Goal: Task Accomplishment & Management: Manage account settings

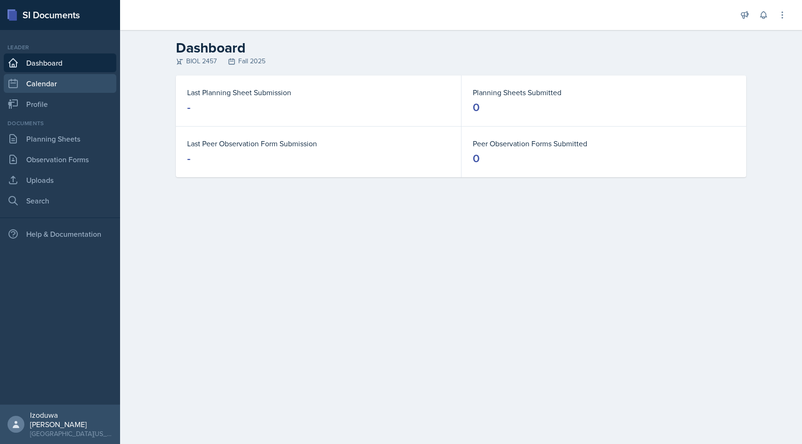
click at [105, 78] on link "Calendar" at bounding box center [60, 83] width 113 height 19
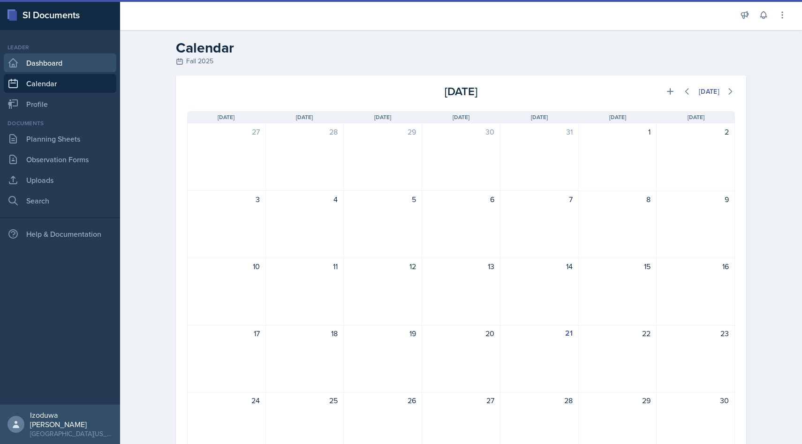
click at [102, 68] on link "Dashboard" at bounding box center [60, 62] width 113 height 19
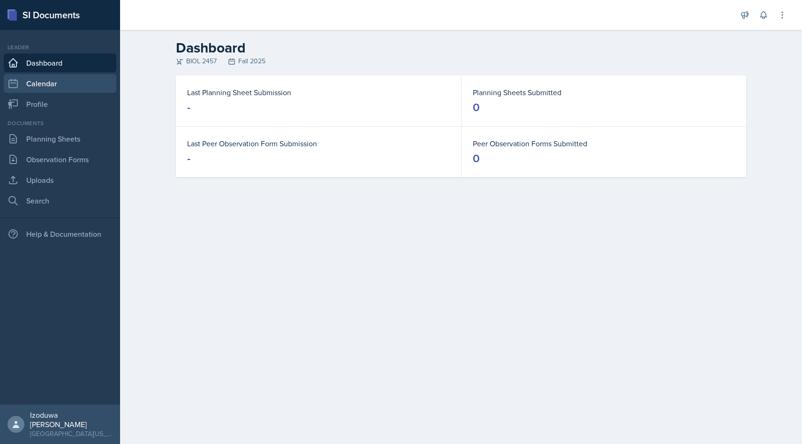
click at [89, 89] on link "Calendar" at bounding box center [60, 83] width 113 height 19
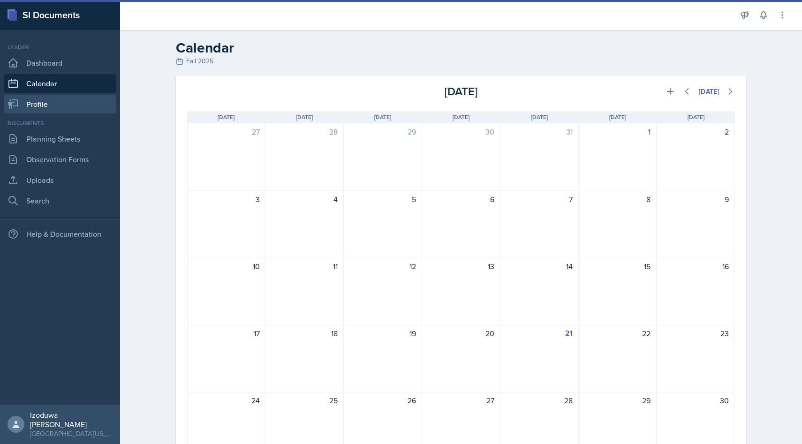
click at [77, 102] on link "Profile" at bounding box center [60, 104] width 113 height 19
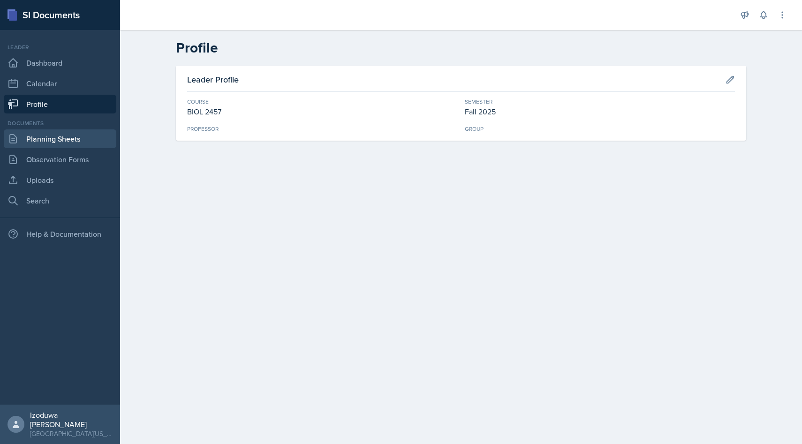
click at [69, 137] on link "Planning Sheets" at bounding box center [60, 138] width 113 height 19
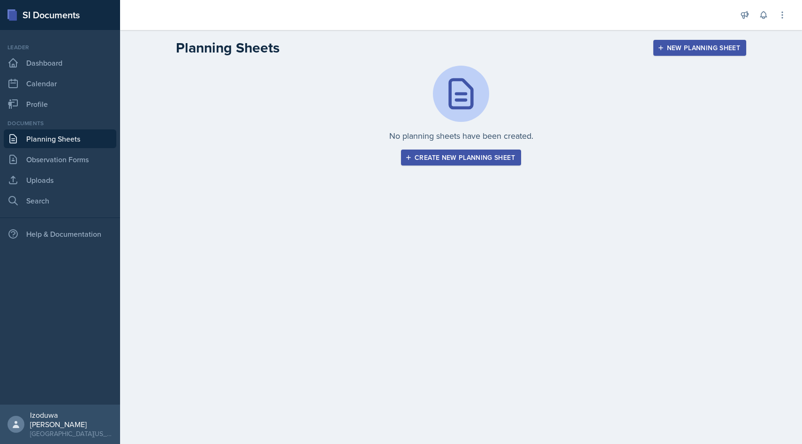
click at [466, 159] on div "Create new planning sheet" at bounding box center [461, 158] width 108 height 8
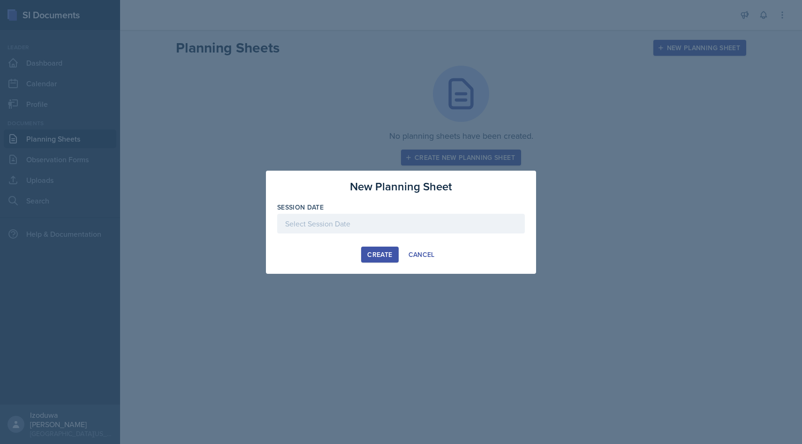
click at [385, 218] on div at bounding box center [401, 224] width 248 height 20
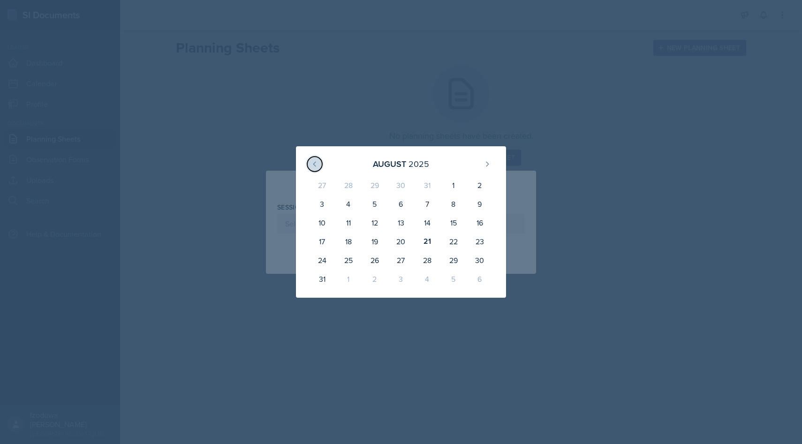
click at [316, 165] on icon at bounding box center [315, 164] width 8 height 8
click at [393, 110] on div at bounding box center [401, 222] width 802 height 444
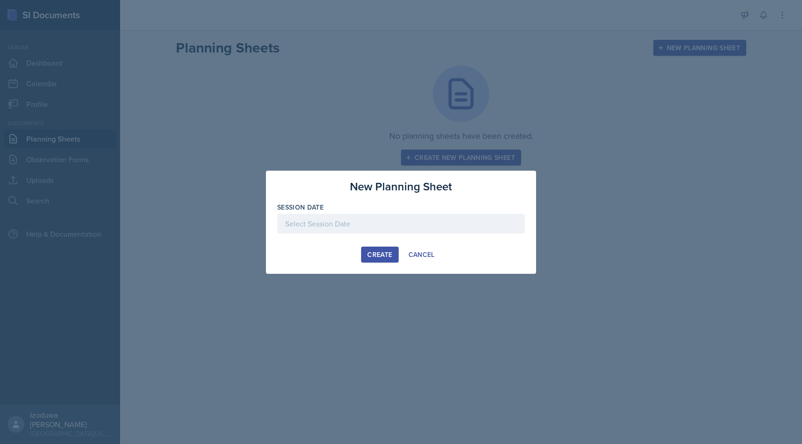
click at [73, 139] on div at bounding box center [401, 222] width 802 height 444
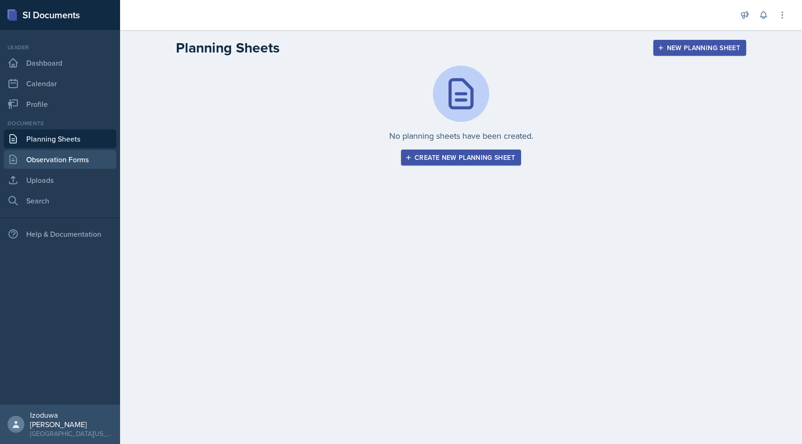
click at [82, 167] on link "Observation Forms" at bounding box center [60, 159] width 113 height 19
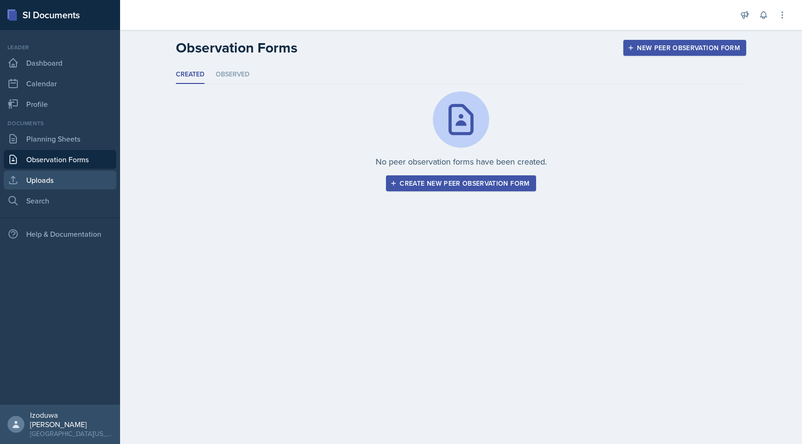
click at [79, 185] on link "Uploads" at bounding box center [60, 180] width 113 height 19
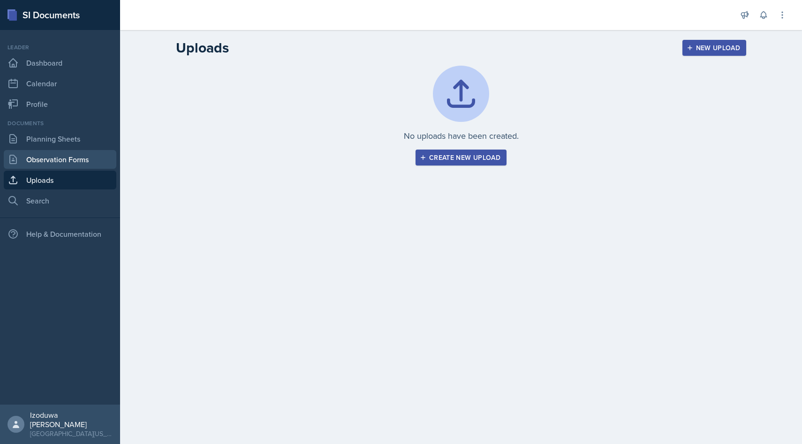
click at [60, 166] on link "Observation Forms" at bounding box center [60, 159] width 113 height 19
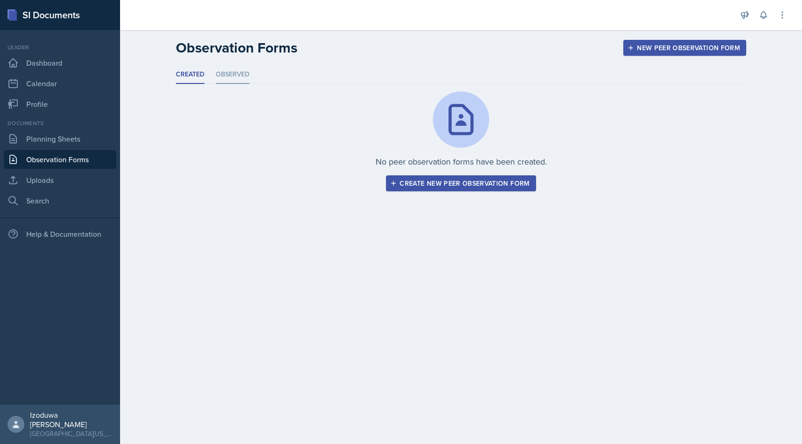
click at [235, 74] on li "Observed" at bounding box center [233, 75] width 34 height 18
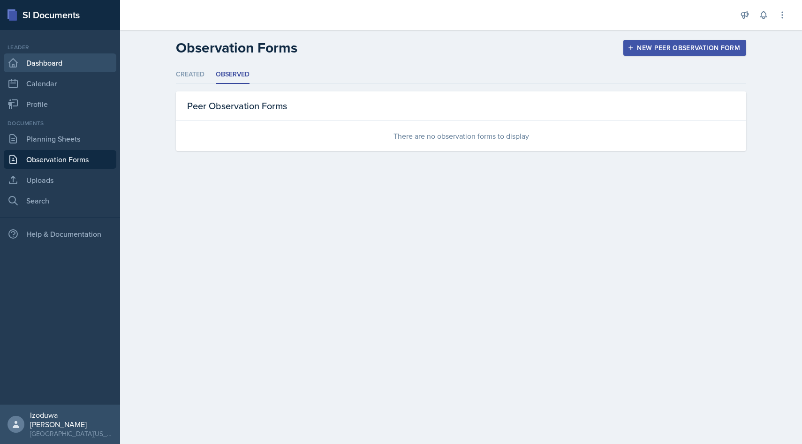
click at [85, 66] on link "Dashboard" at bounding box center [60, 62] width 113 height 19
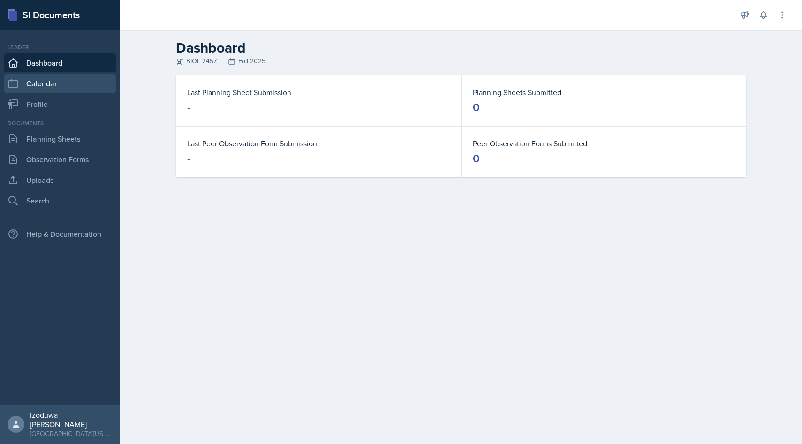
click at [85, 78] on link "Calendar" at bounding box center [60, 83] width 113 height 19
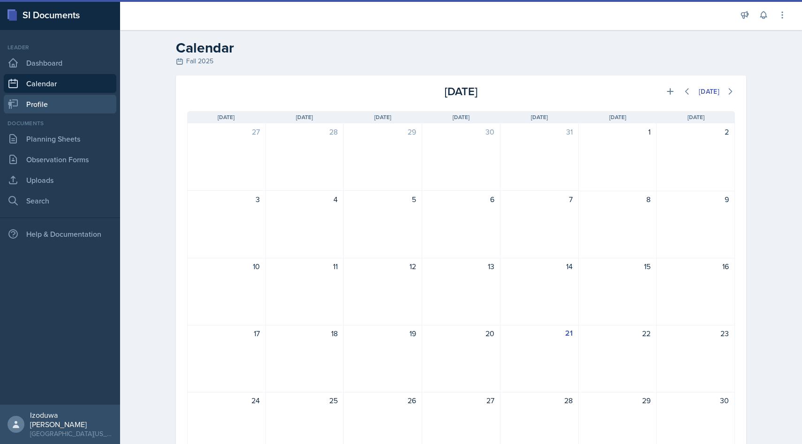
click at [81, 102] on link "Profile" at bounding box center [60, 104] width 113 height 19
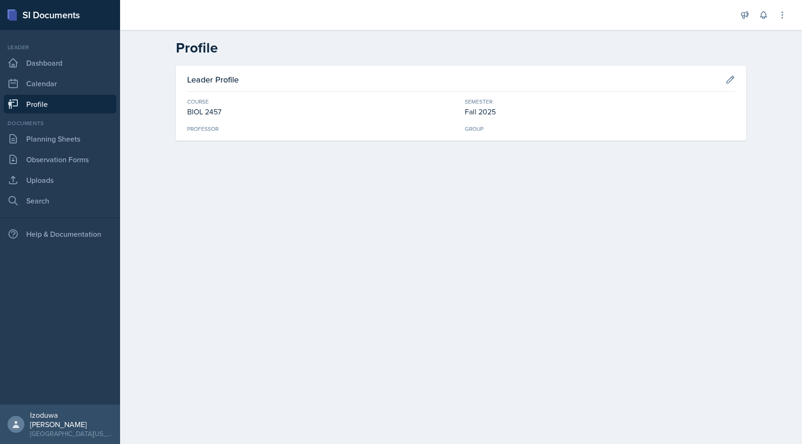
click at [216, 108] on div "BIOL 2457" at bounding box center [322, 111] width 270 height 11
click at [204, 127] on div "Professor" at bounding box center [322, 129] width 270 height 8
click at [311, 132] on div "Professor" at bounding box center [322, 129] width 270 height 8
click at [730, 78] on icon at bounding box center [730, 79] width 7 height 7
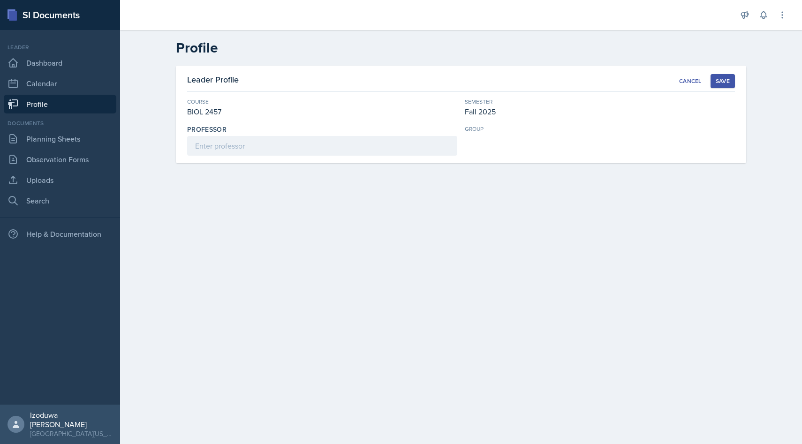
click at [355, 157] on div "Leader Profile Cancel Save Course BIOL 2457 Semester Fall 2025 Professor group" at bounding box center [461, 115] width 570 height 98
click at [348, 152] on input at bounding box center [322, 146] width 270 height 20
click at [307, 143] on input at bounding box center [322, 146] width 270 height 20
type input "Caitlin Maynard"
click at [728, 78] on div "Save" at bounding box center [722, 81] width 14 height 8
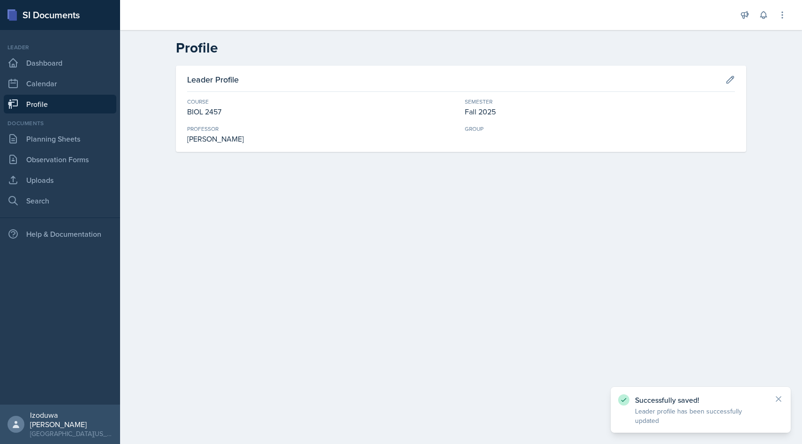
click at [474, 135] on div "Group" at bounding box center [600, 135] width 270 height 20
click at [60, 146] on link "Planning Sheets" at bounding box center [60, 138] width 113 height 19
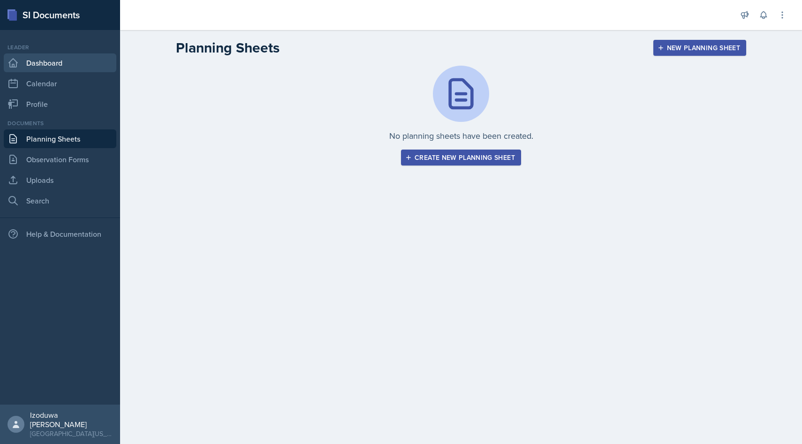
click at [66, 68] on link "Dashboard" at bounding box center [60, 62] width 113 height 19
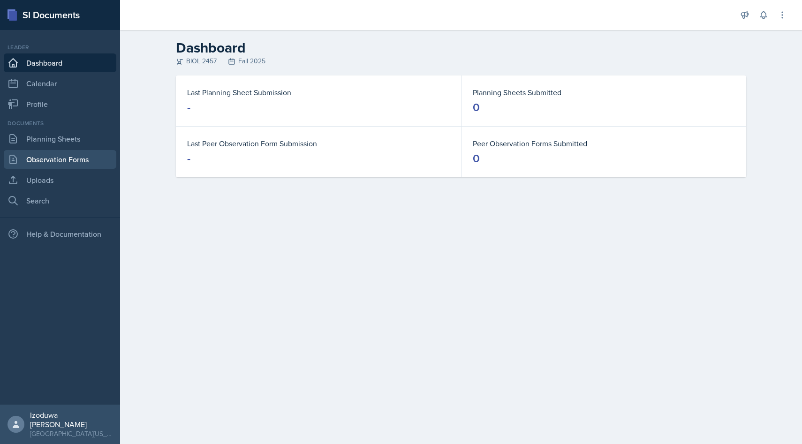
click at [69, 161] on link "Observation Forms" at bounding box center [60, 159] width 113 height 19
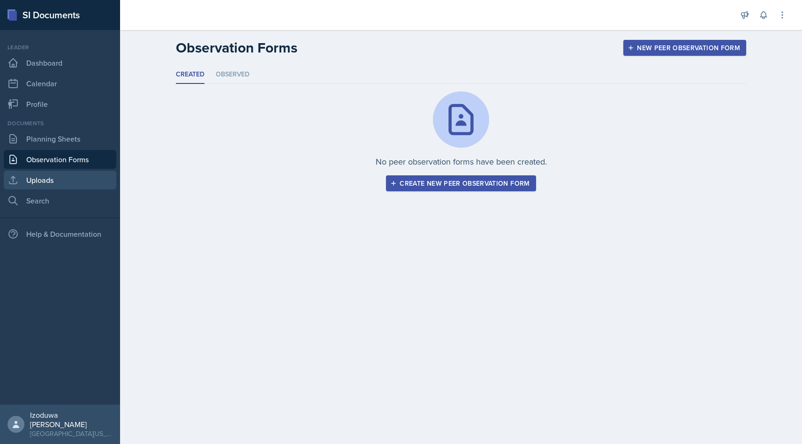
click at [66, 186] on link "Uploads" at bounding box center [60, 180] width 113 height 19
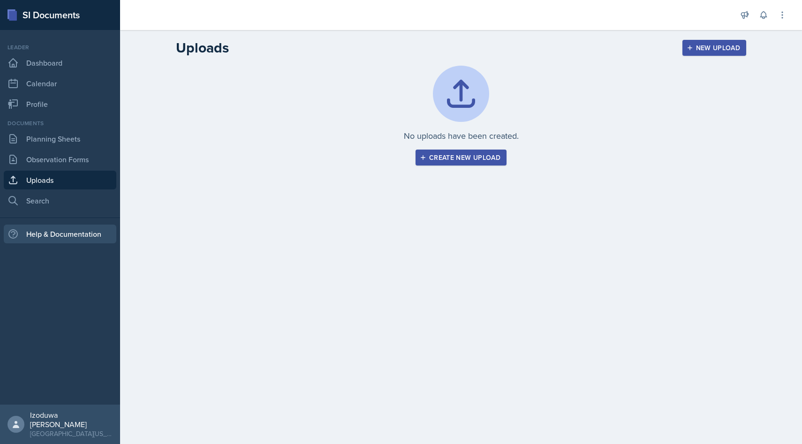
click at [62, 231] on div "Help & Documentation" at bounding box center [60, 234] width 113 height 19
click at [788, 13] on button at bounding box center [782, 15] width 17 height 17
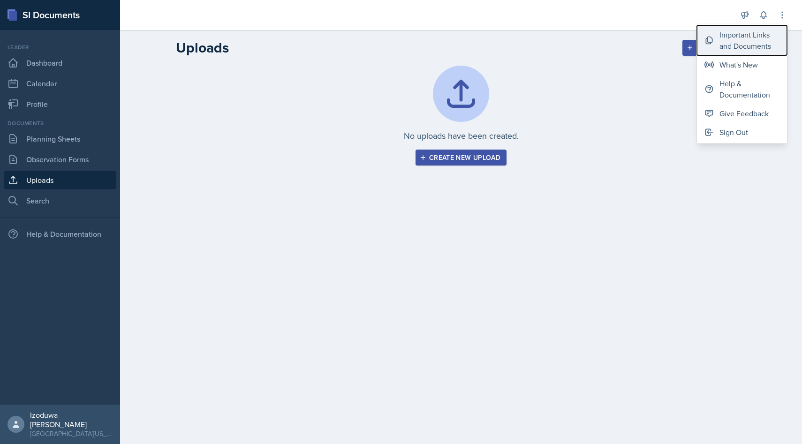
click at [761, 33] on div "Important Links and Documents" at bounding box center [749, 40] width 60 height 23
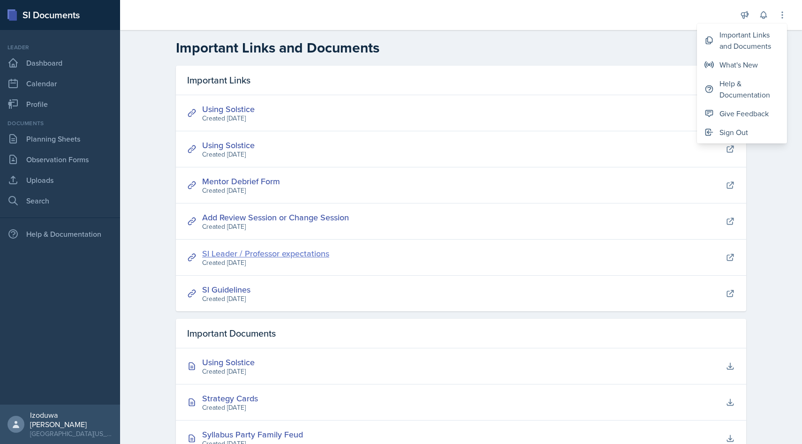
click at [291, 250] on link "SI Leader / Professor expectations" at bounding box center [265, 254] width 127 height 12
